Goal: Information Seeking & Learning: Learn about a topic

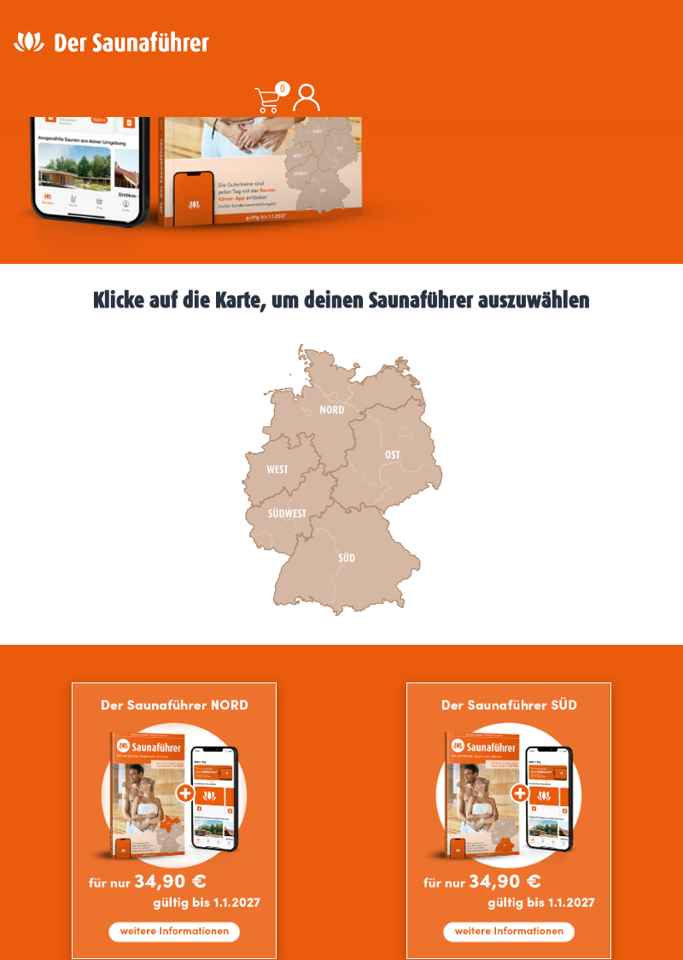
click at [313, 572] on icon at bounding box center [346, 558] width 147 height 114
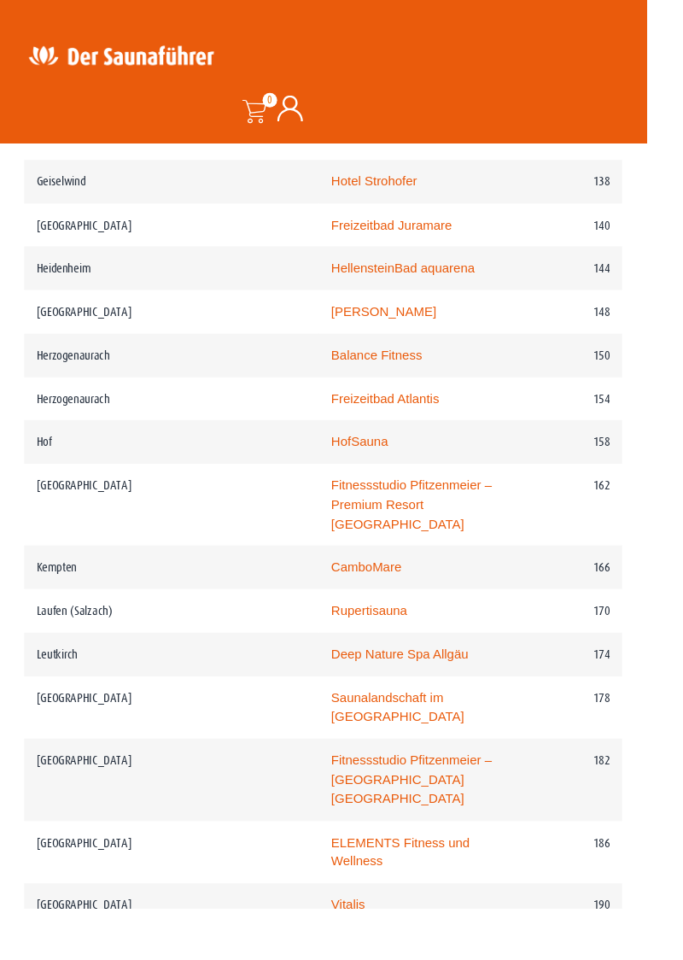
scroll to position [2519, 0]
click at [425, 795] on link "Fitnessstudio Pfitzenmeier – Premium Resort Mannheim Airport" at bounding box center [435, 822] width 170 height 55
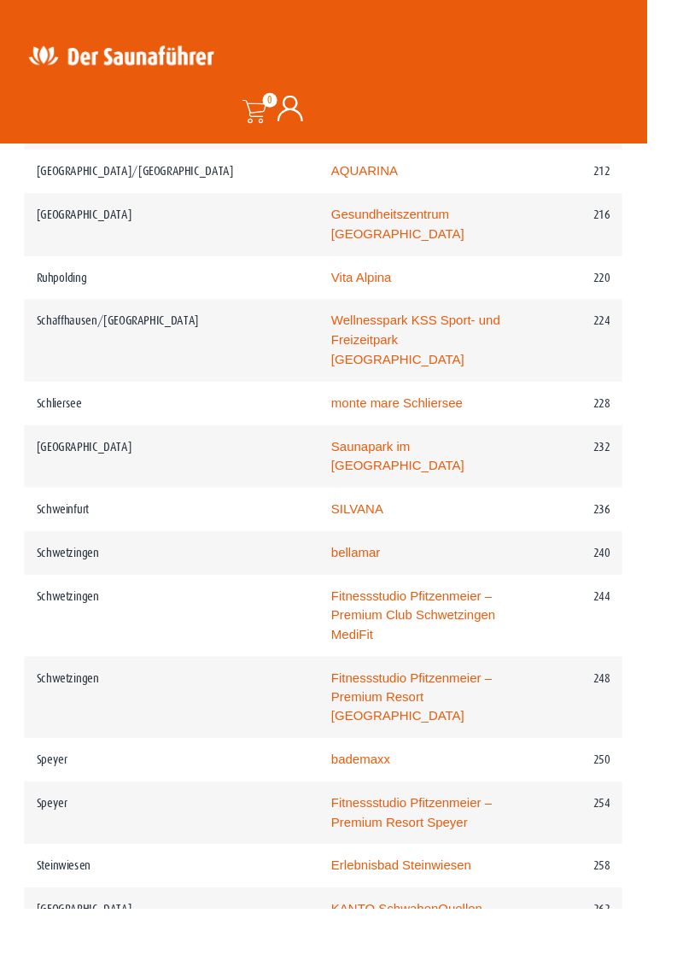
scroll to position [3616, 0]
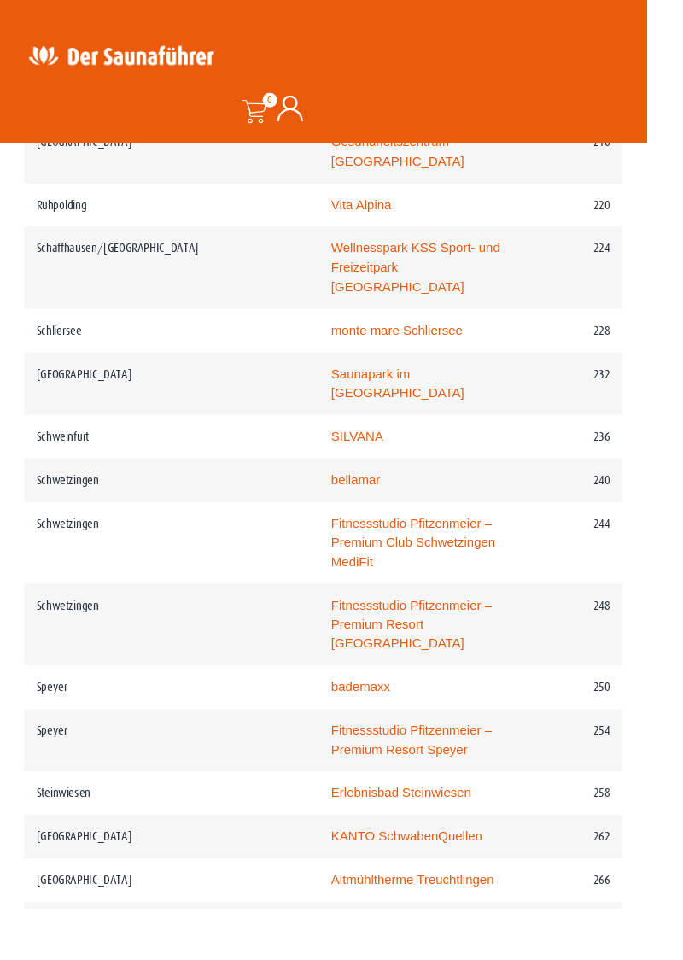
click at [350, 959] on link "Albtherme" at bounding box center [380, 975] width 61 height 15
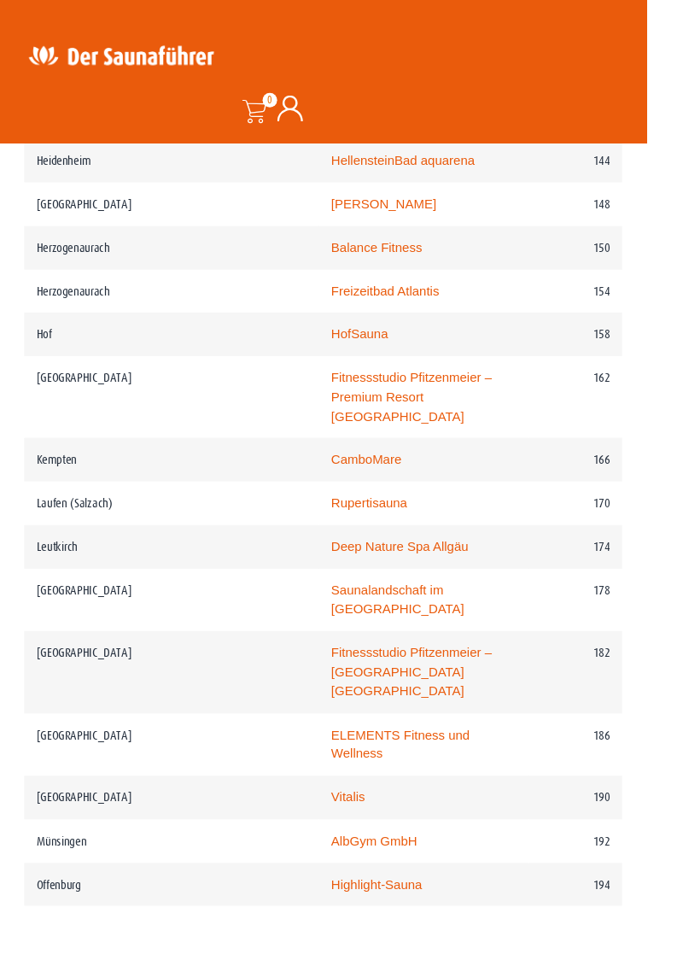
scroll to position [2638, 0]
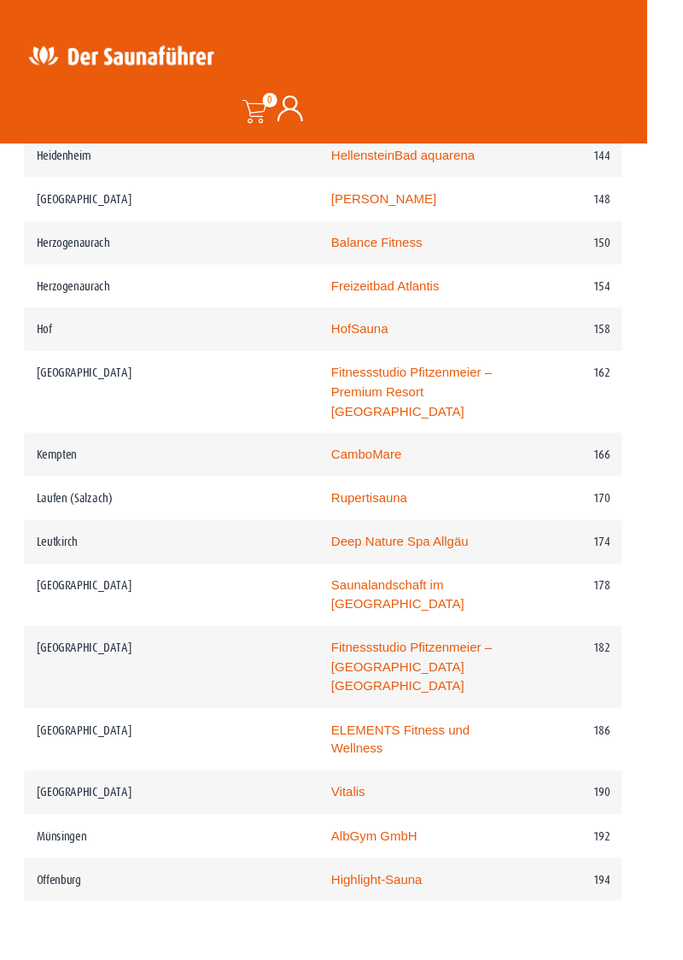
click at [386, 610] on link "Saunalandschaft im Stadionbad Ludwigsburg" at bounding box center [420, 627] width 141 height 35
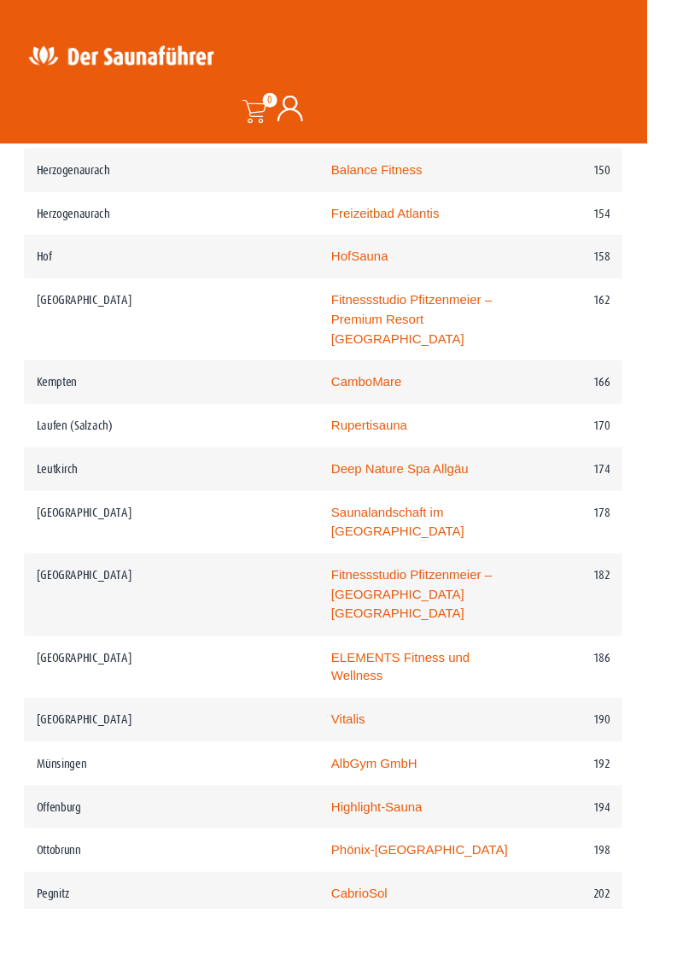
click at [392, 830] on td "Highlight-Sauna" at bounding box center [447, 853] width 221 height 46
click at [350, 845] on link "Highlight-Sauna" at bounding box center [398, 852] width 96 height 15
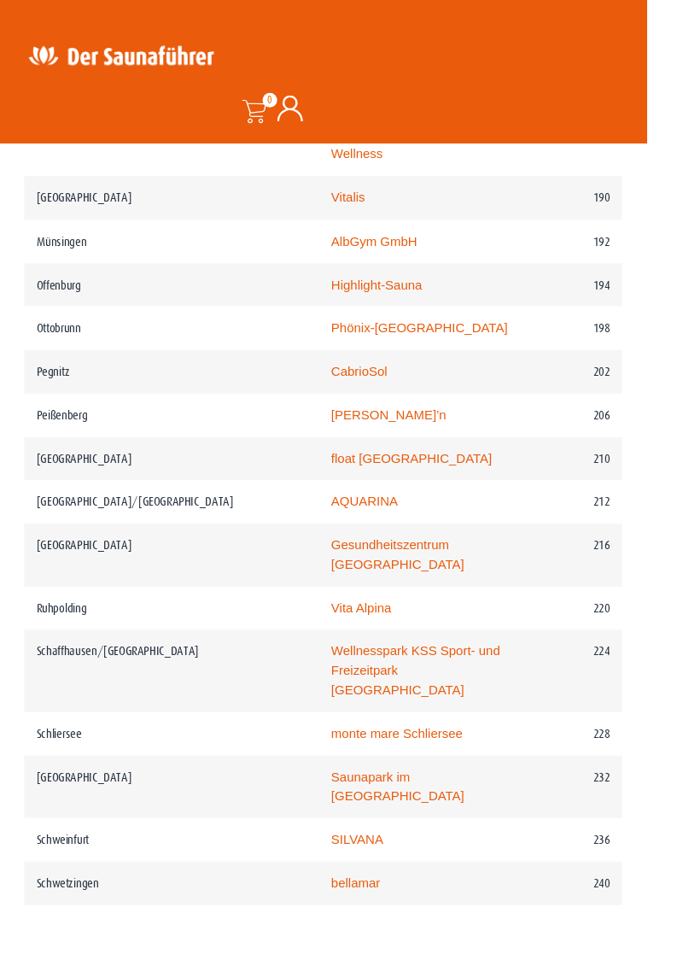
scroll to position [3268, 0]
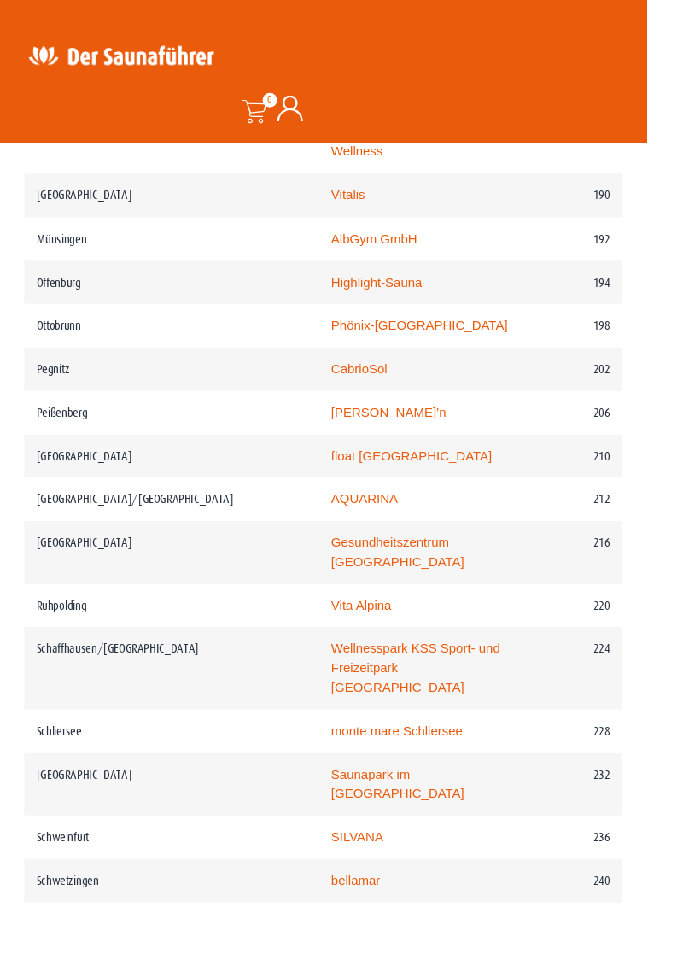
click at [350, 923] on link "bellamar" at bounding box center [376, 930] width 52 height 15
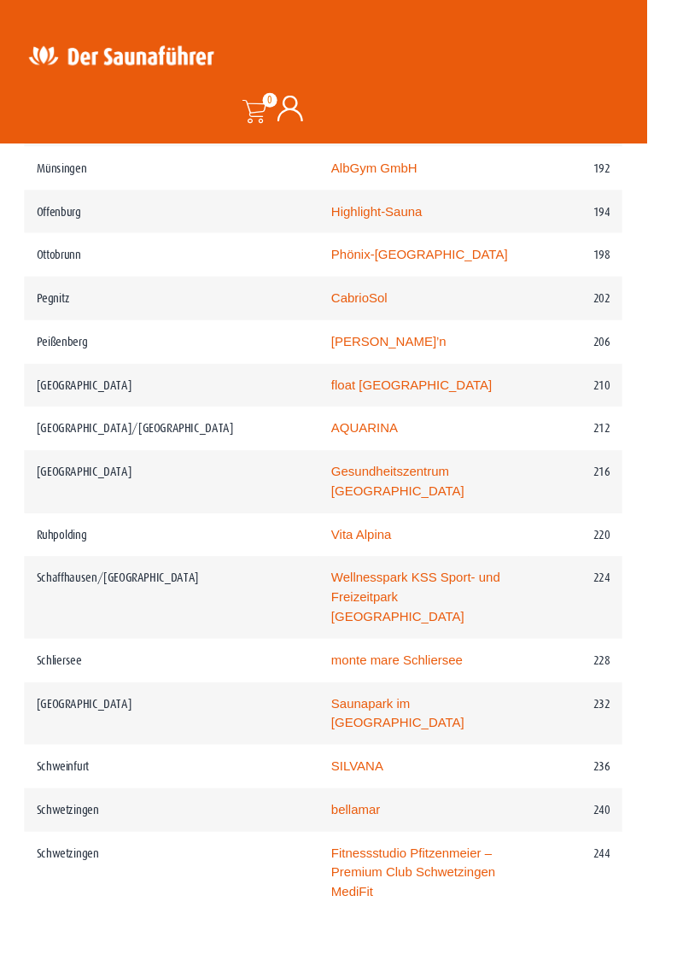
click at [350, 802] on link "SILVANA" at bounding box center [377, 809] width 55 height 15
click at [432, 736] on link "Saunapark im Schenkenseebad" at bounding box center [420, 753] width 141 height 35
click at [437, 736] on link "Saunapark im Schenkenseebad" at bounding box center [420, 753] width 141 height 35
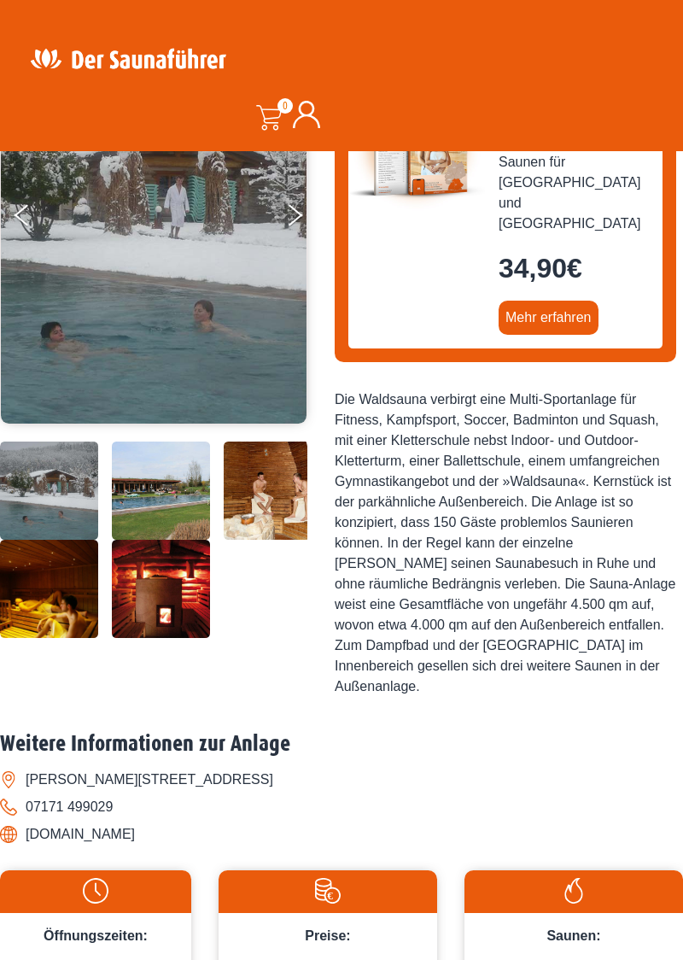
scroll to position [279, 0]
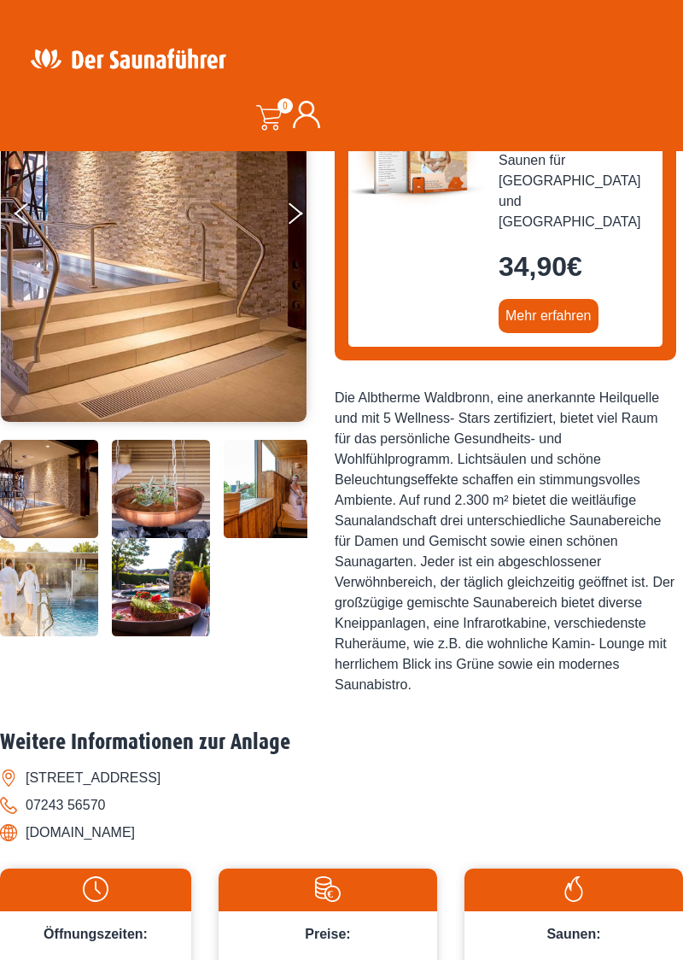
scroll to position [282, 0]
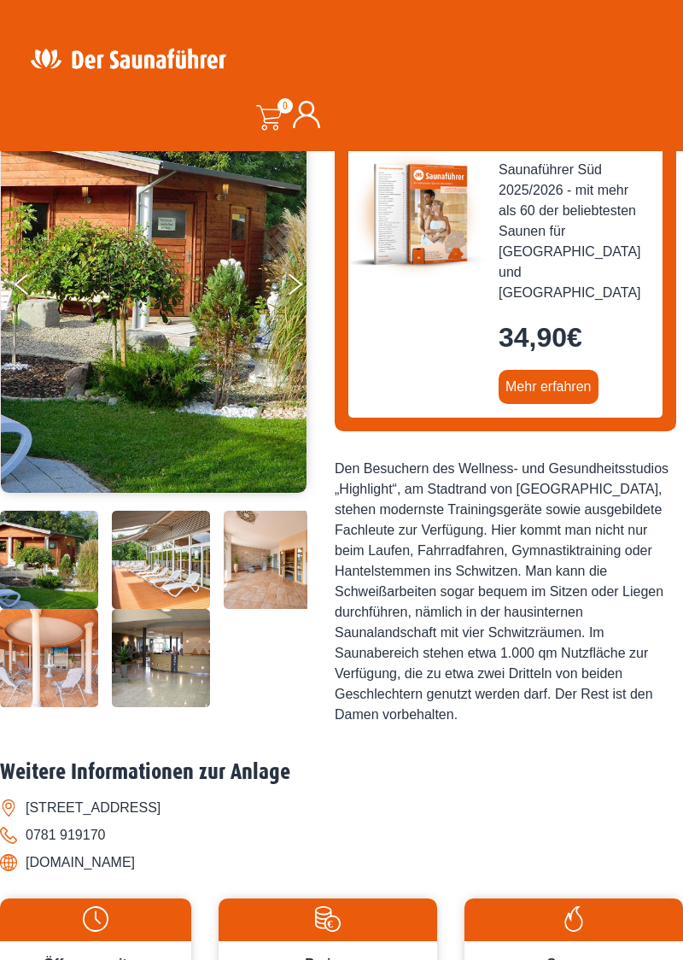
scroll to position [210, 0]
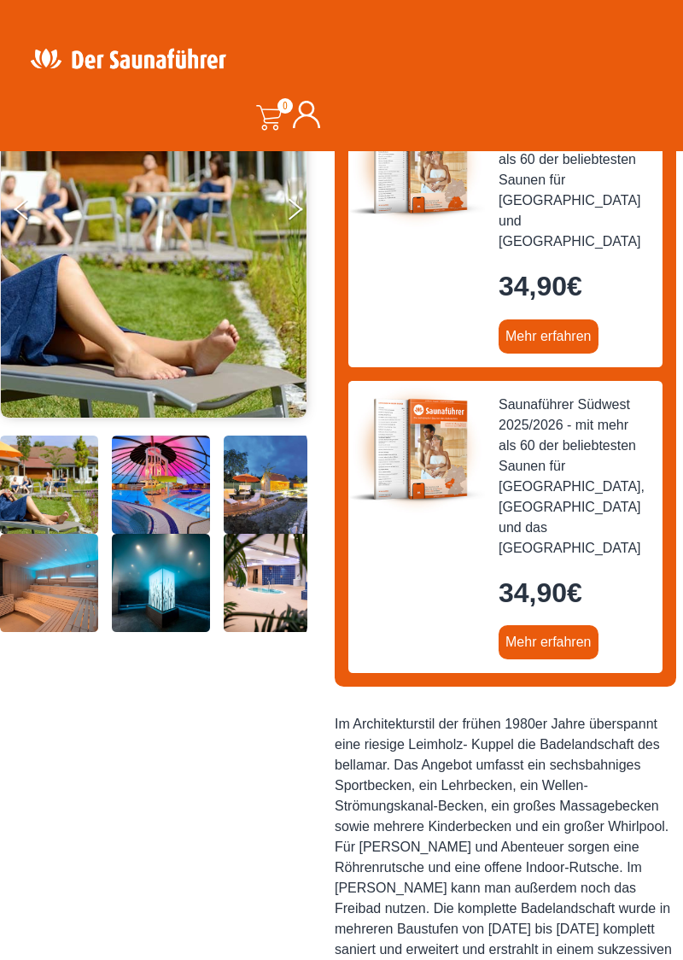
scroll to position [285, 0]
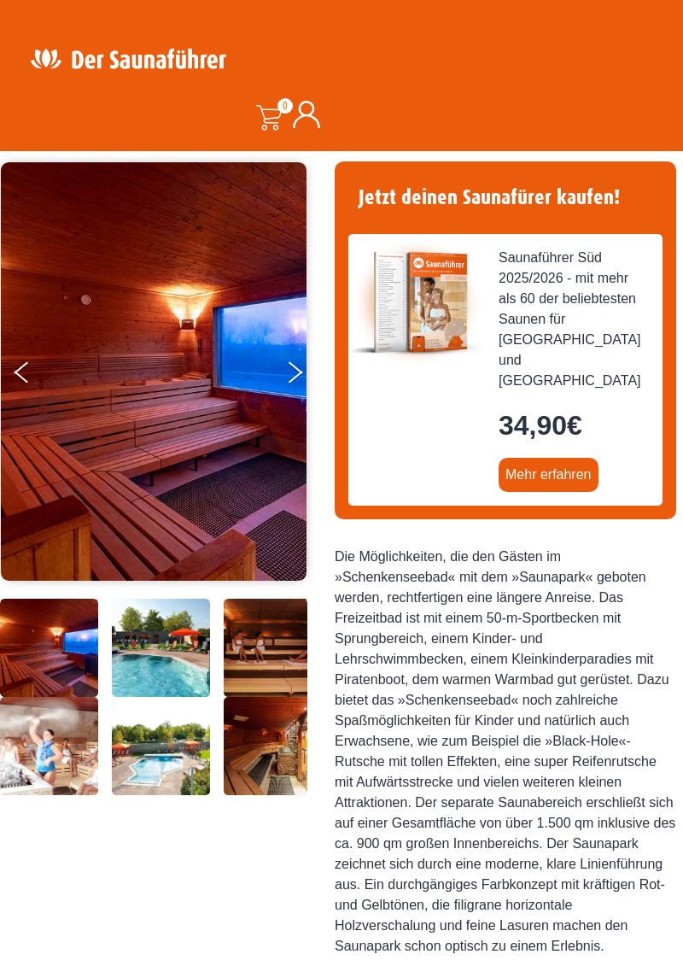
scroll to position [121, 0]
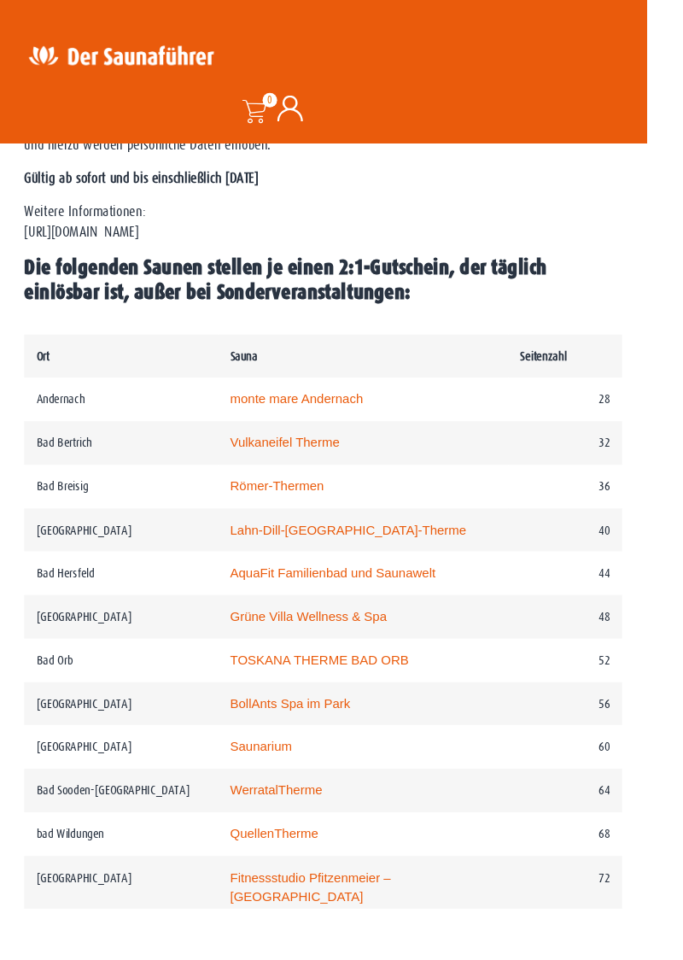
scroll to position [845, 0]
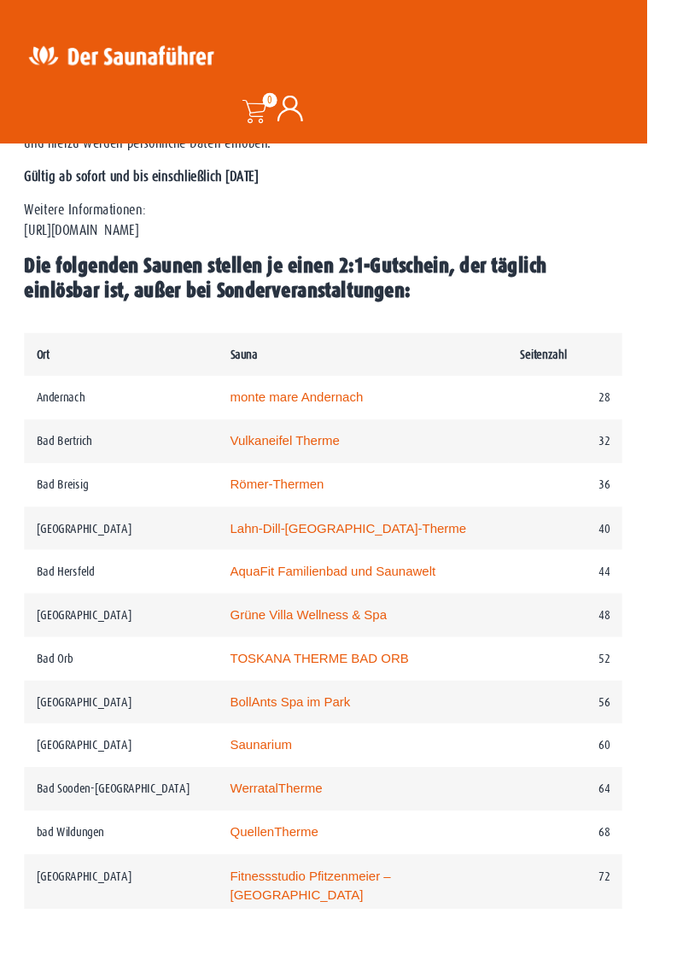
click at [403, 642] on link "Grüne Villa Wellness & Spa" at bounding box center [326, 649] width 166 height 15
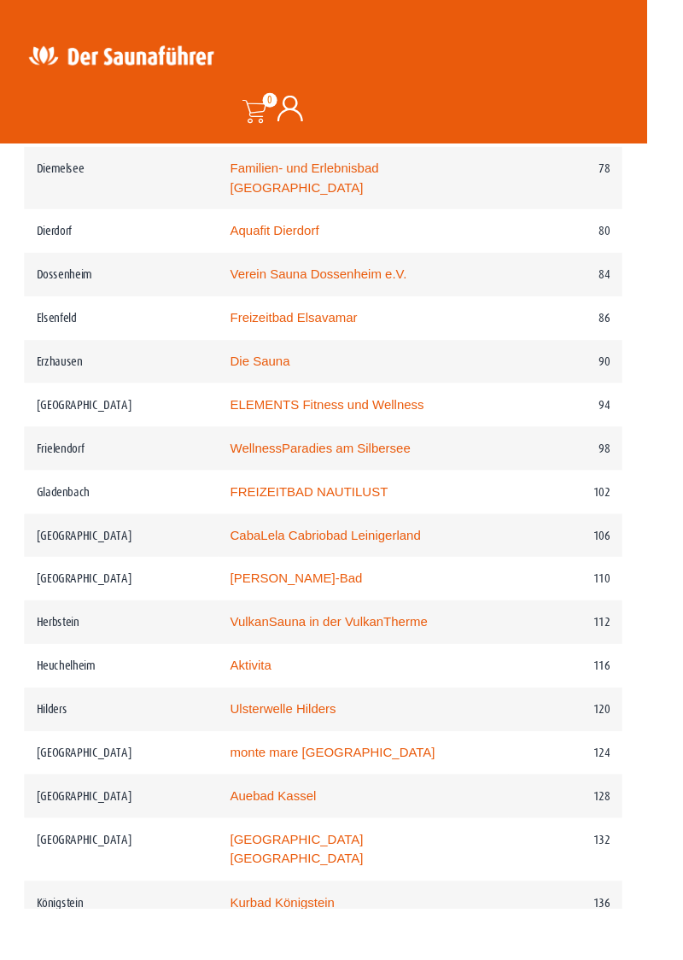
scroll to position [1724, 0]
click at [379, 512] on link "FREIZEITBAD NAUTILUST" at bounding box center [326, 519] width 166 height 15
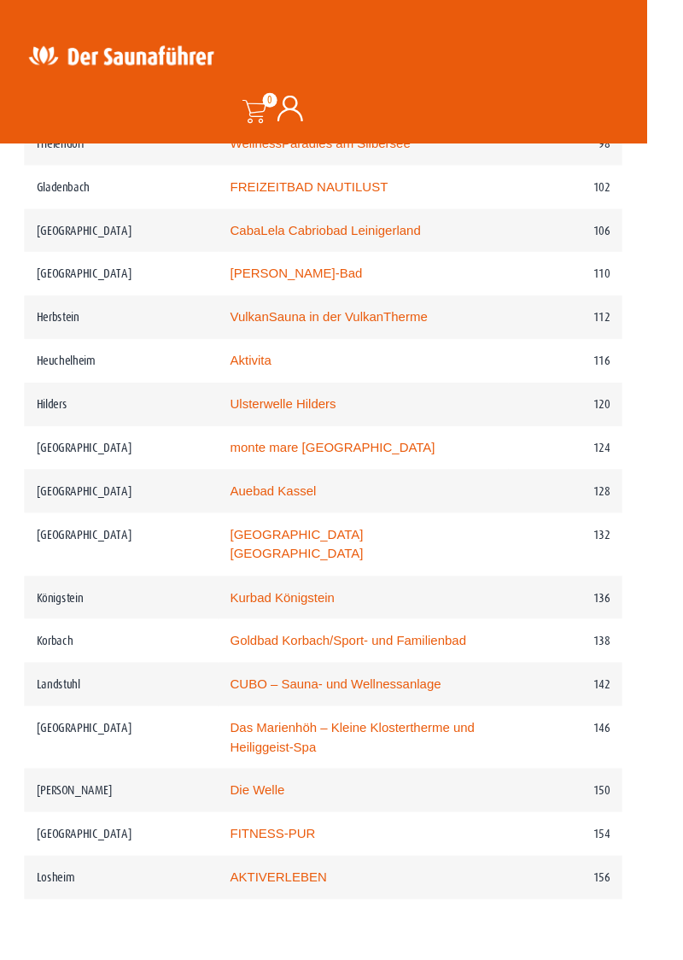
scroll to position [2048, 0]
click at [358, 556] on link "Moselbad Koblenz" at bounding box center [313, 573] width 141 height 35
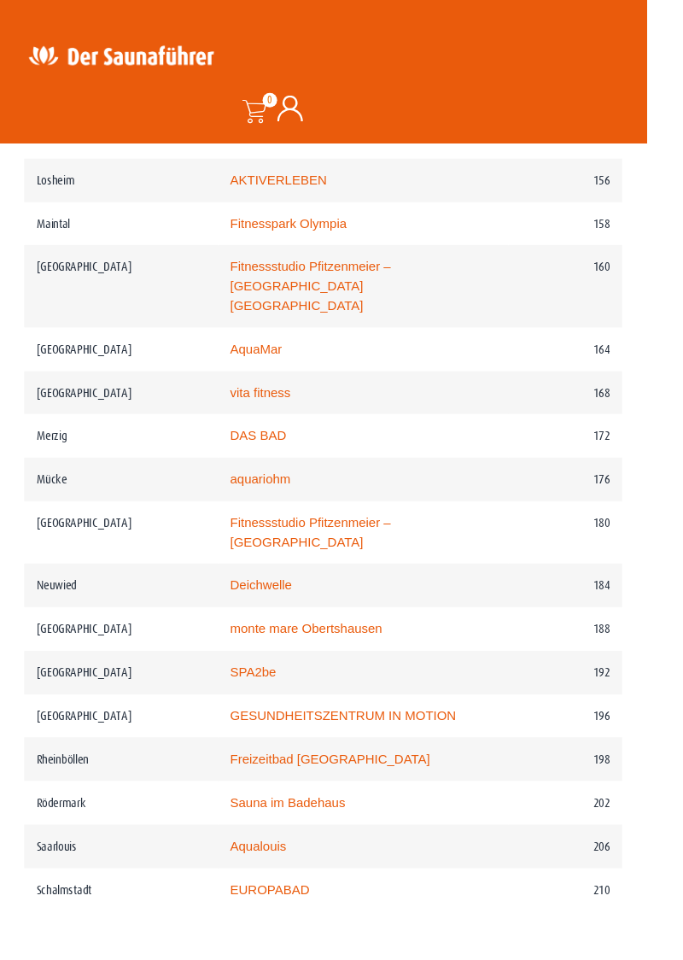
scroll to position [2785, 0]
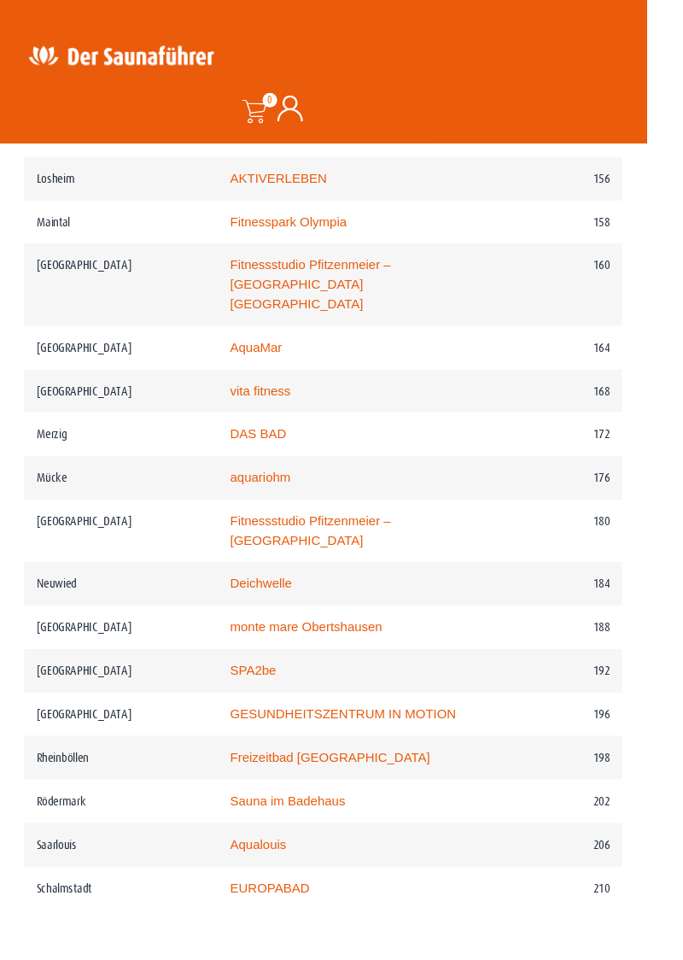
click at [309, 609] on link "Deichwelle" at bounding box center [276, 616] width 66 height 15
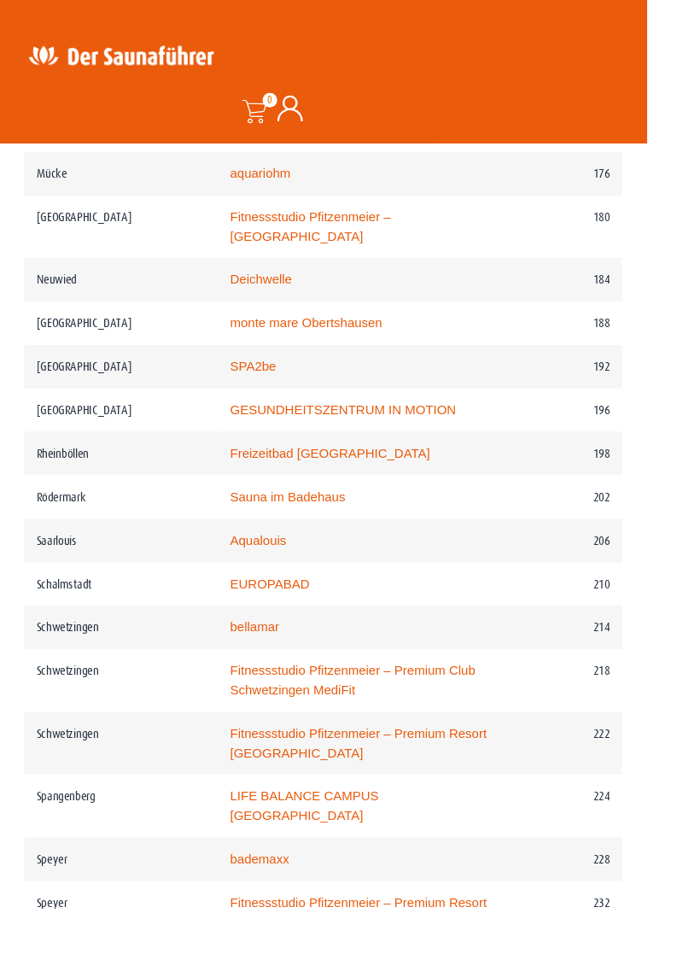
scroll to position [3106, 0]
click at [302, 610] on link "EUROPABAD" at bounding box center [285, 617] width 84 height 15
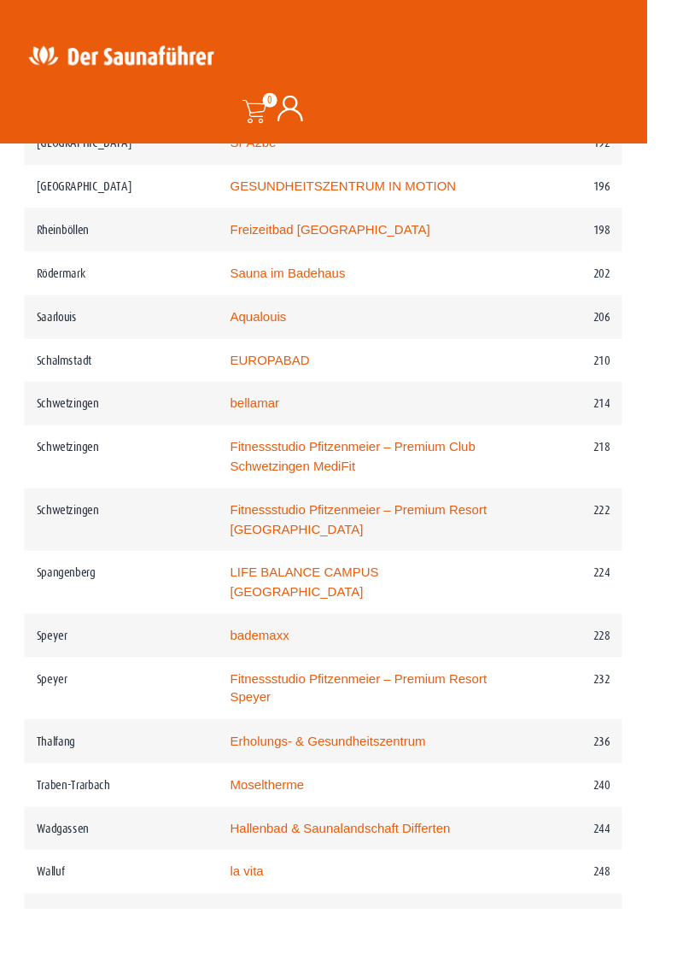
scroll to position [3343, 0]
click at [321, 820] on link "Moseltherme" at bounding box center [282, 827] width 78 height 15
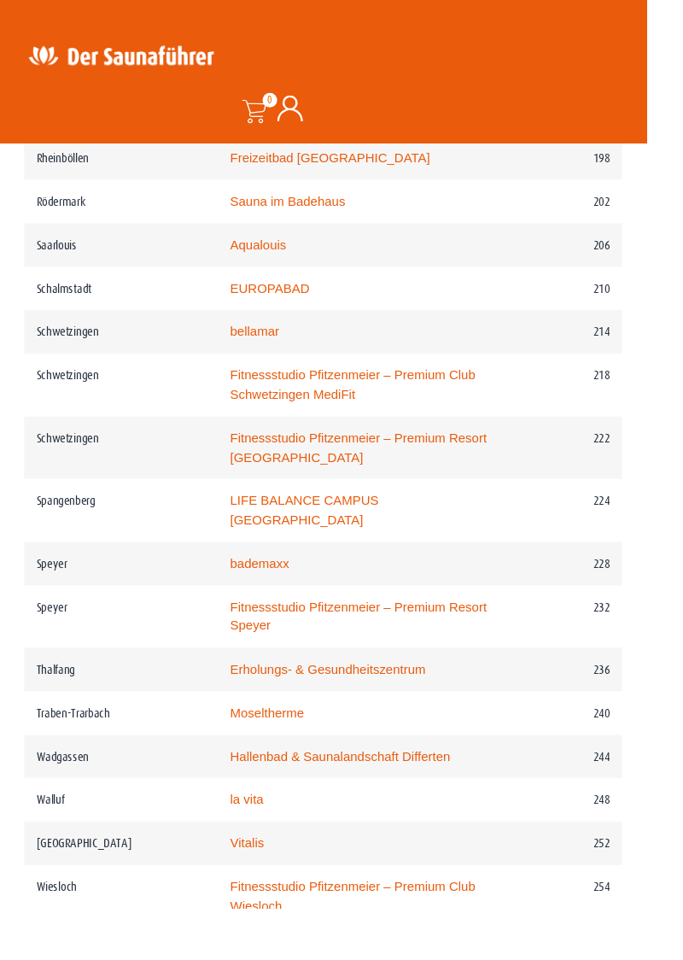
click at [303, 587] on link "bademaxx" at bounding box center [274, 594] width 62 height 15
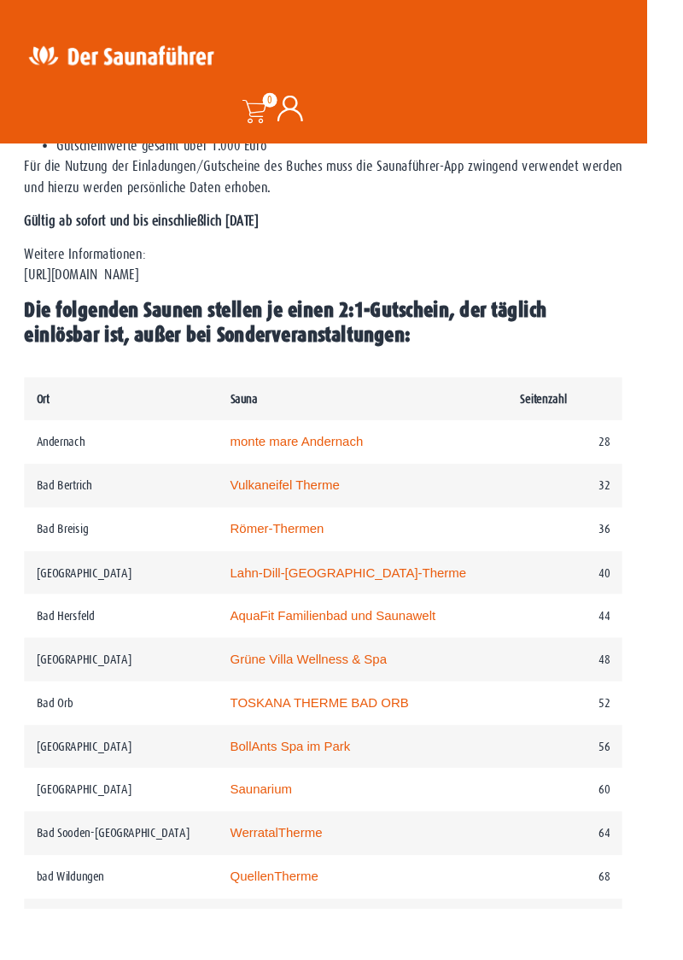
scroll to position [799, 0]
click at [321, 551] on link "Römer-Thermen" at bounding box center [292, 558] width 99 height 15
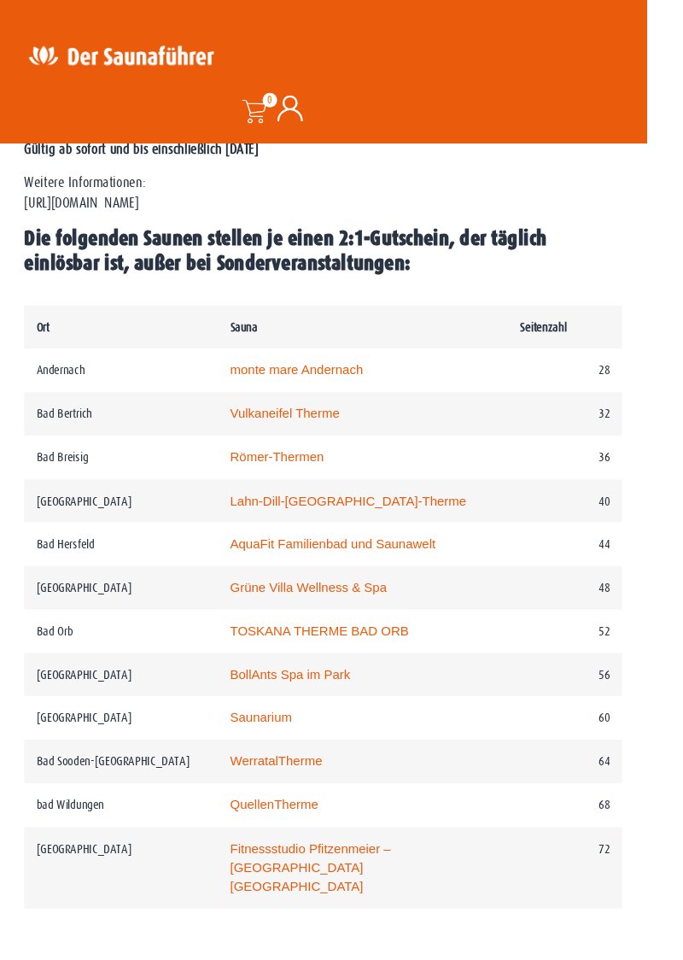
click at [359, 429] on link "Vulkaneifel Therme" at bounding box center [301, 436] width 116 height 15
click at [324, 843] on link "QuellenTherme" at bounding box center [289, 850] width 93 height 15
click at [415, 691] on td "BollAnts Spa im Park" at bounding box center [383, 713] width 306 height 46
click at [331, 705] on link "BollAnts Spa im Park" at bounding box center [306, 712] width 127 height 15
click at [341, 796] on link "WerratalTherme" at bounding box center [291, 803] width 97 height 15
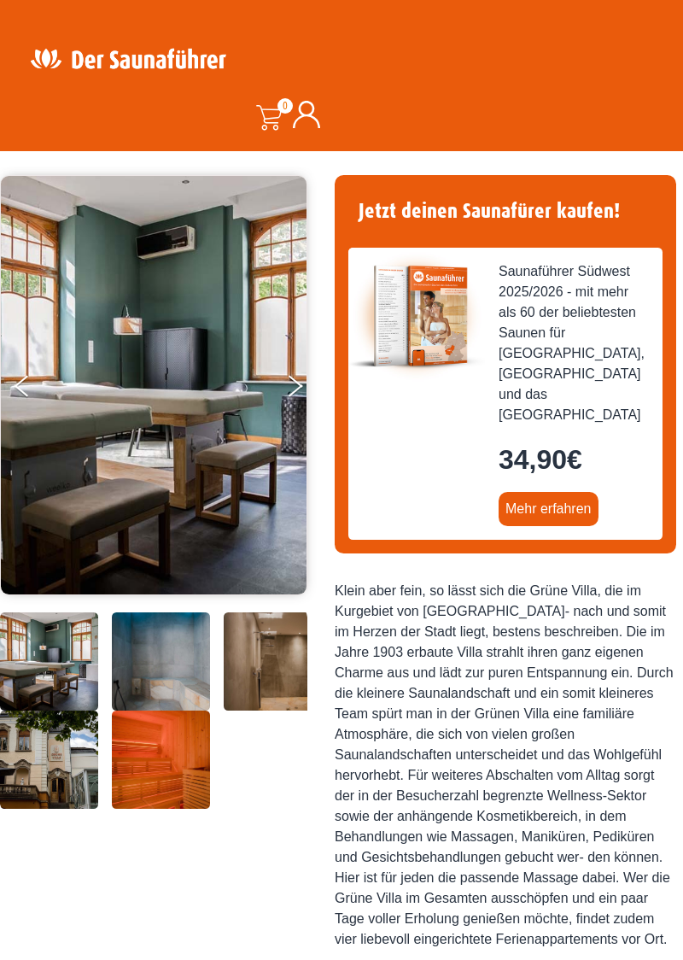
scroll to position [108, 0]
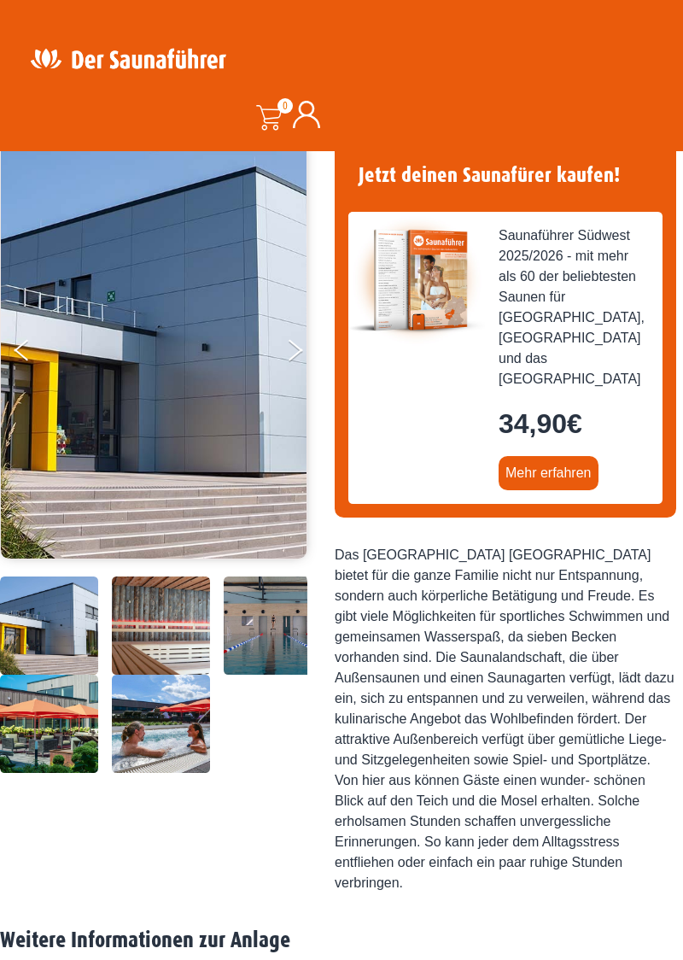
scroll to position [145, 0]
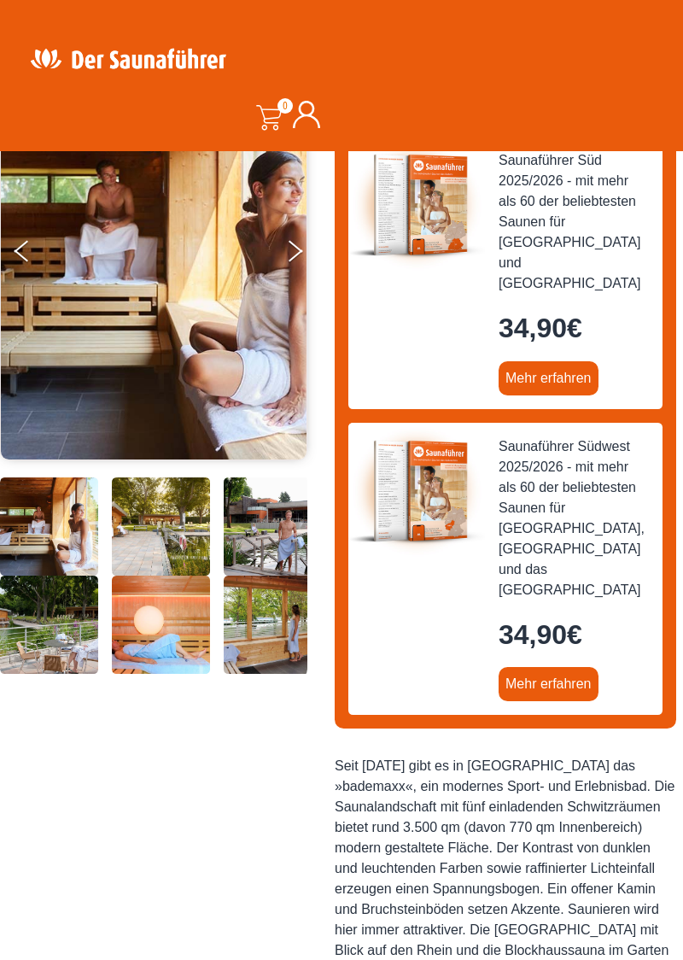
scroll to position [243, 0]
